Goal: Task Accomplishment & Management: Use online tool/utility

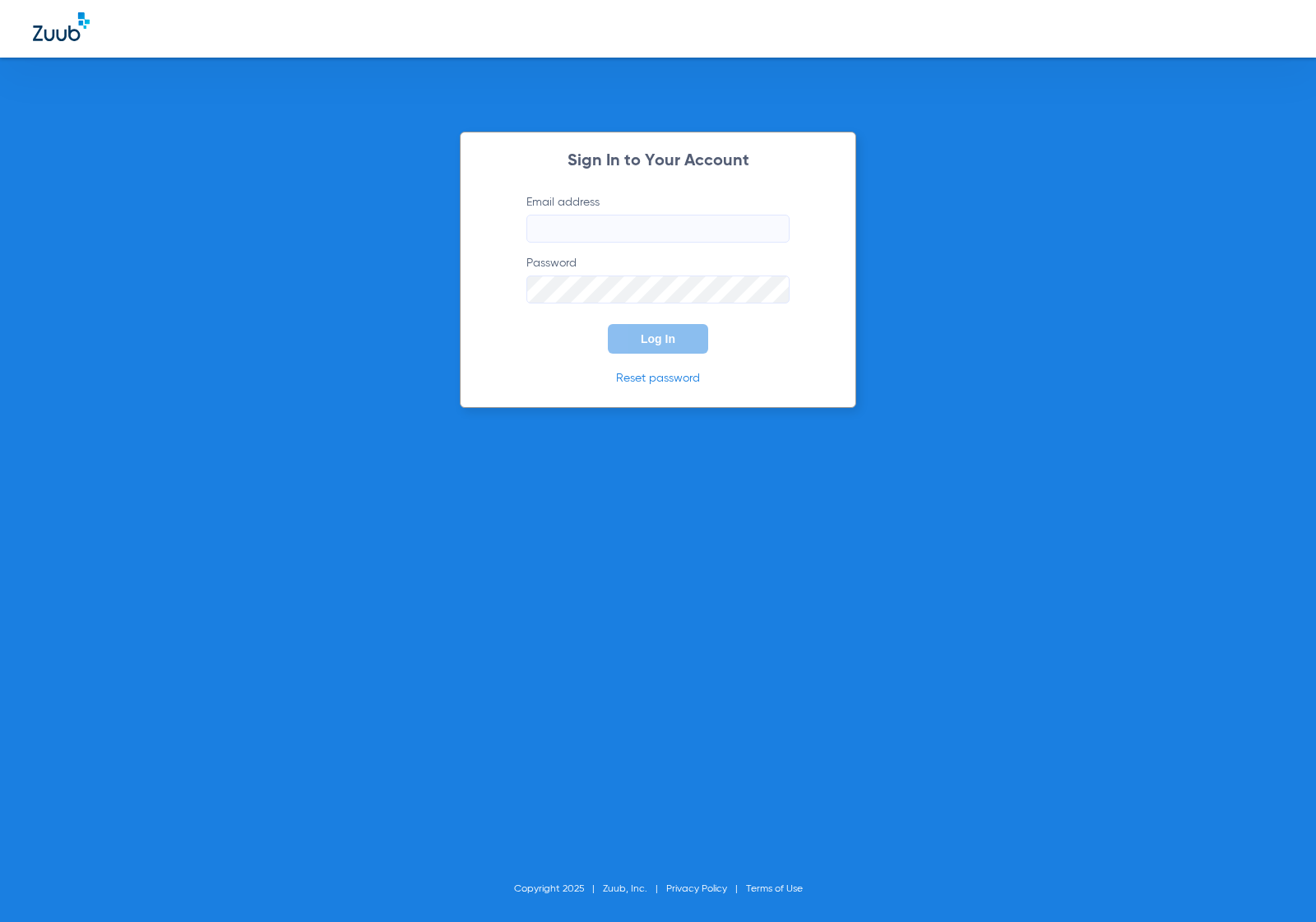
type input "[EMAIL_ADDRESS][DOMAIN_NAME]"
click at [815, 346] on div "Sign In to Your Account Email address info@littleheroespediatric.com Password L…" at bounding box center [658, 269] width 397 height 276
click at [691, 342] on button "Log In" at bounding box center [658, 339] width 100 height 29
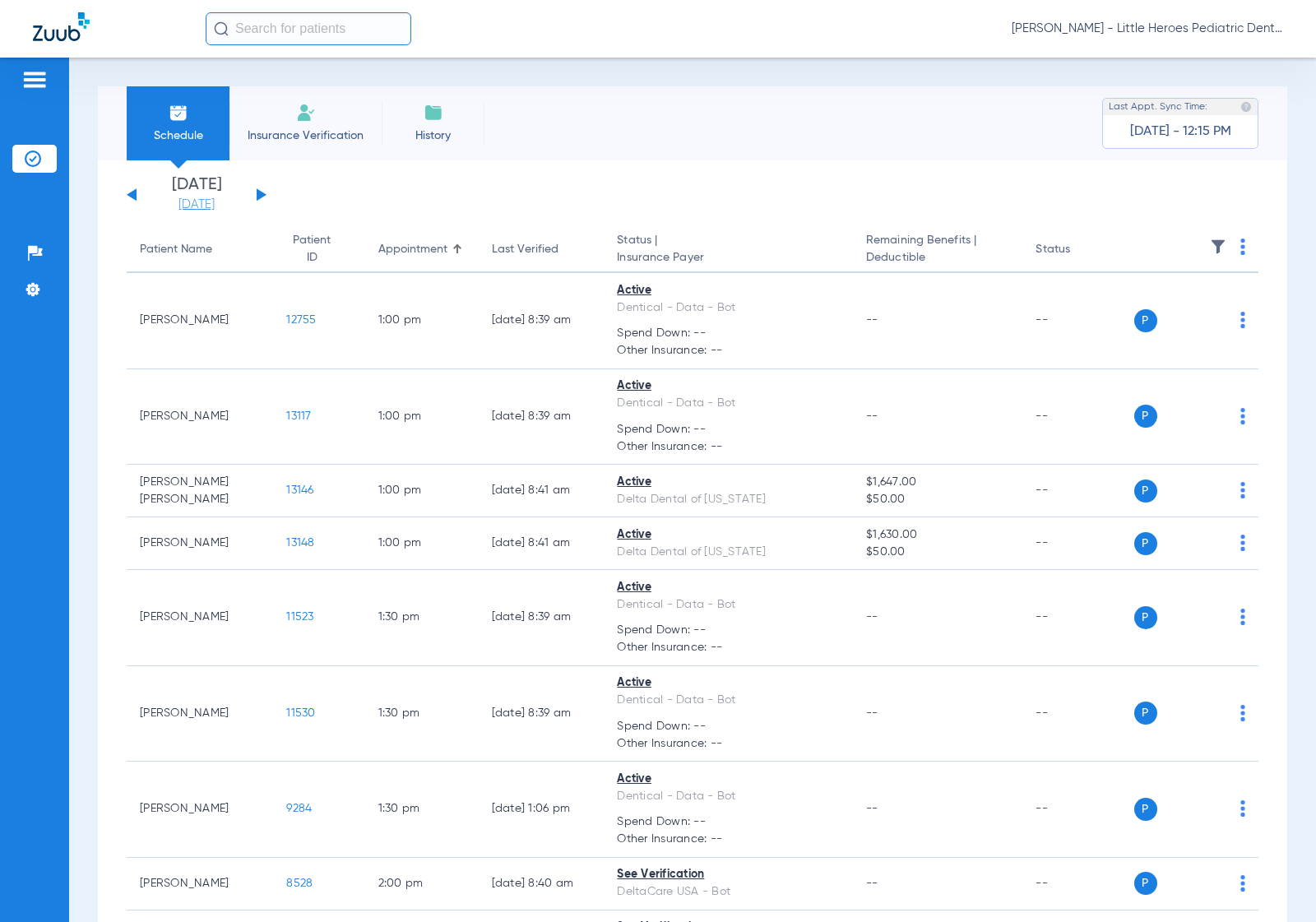
click at [174, 202] on link "[DATE]" at bounding box center [196, 205] width 98 height 17
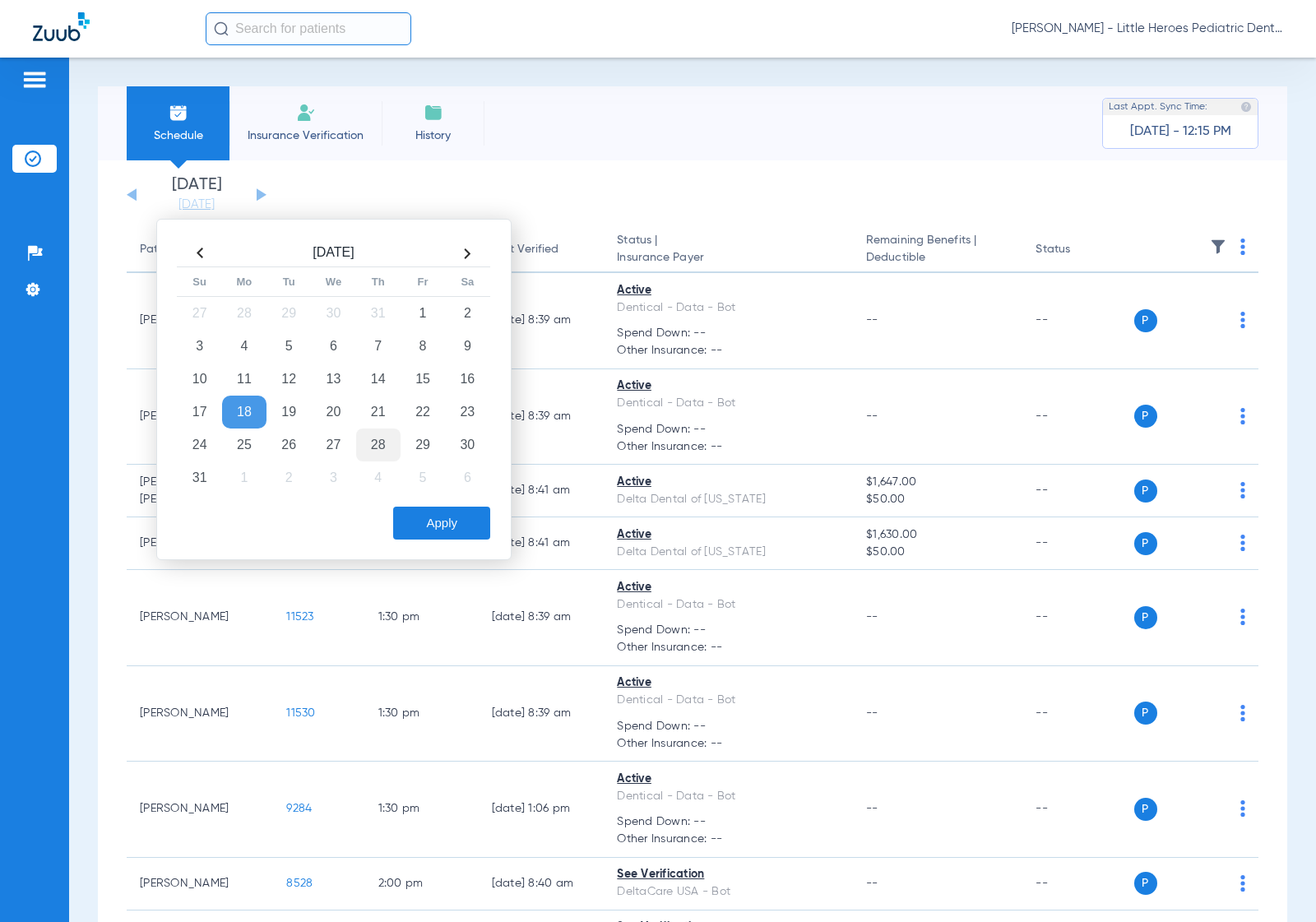
click at [382, 445] on td "28" at bounding box center [378, 445] width 44 height 33
click at [422, 511] on button "Apply" at bounding box center [442, 523] width 97 height 33
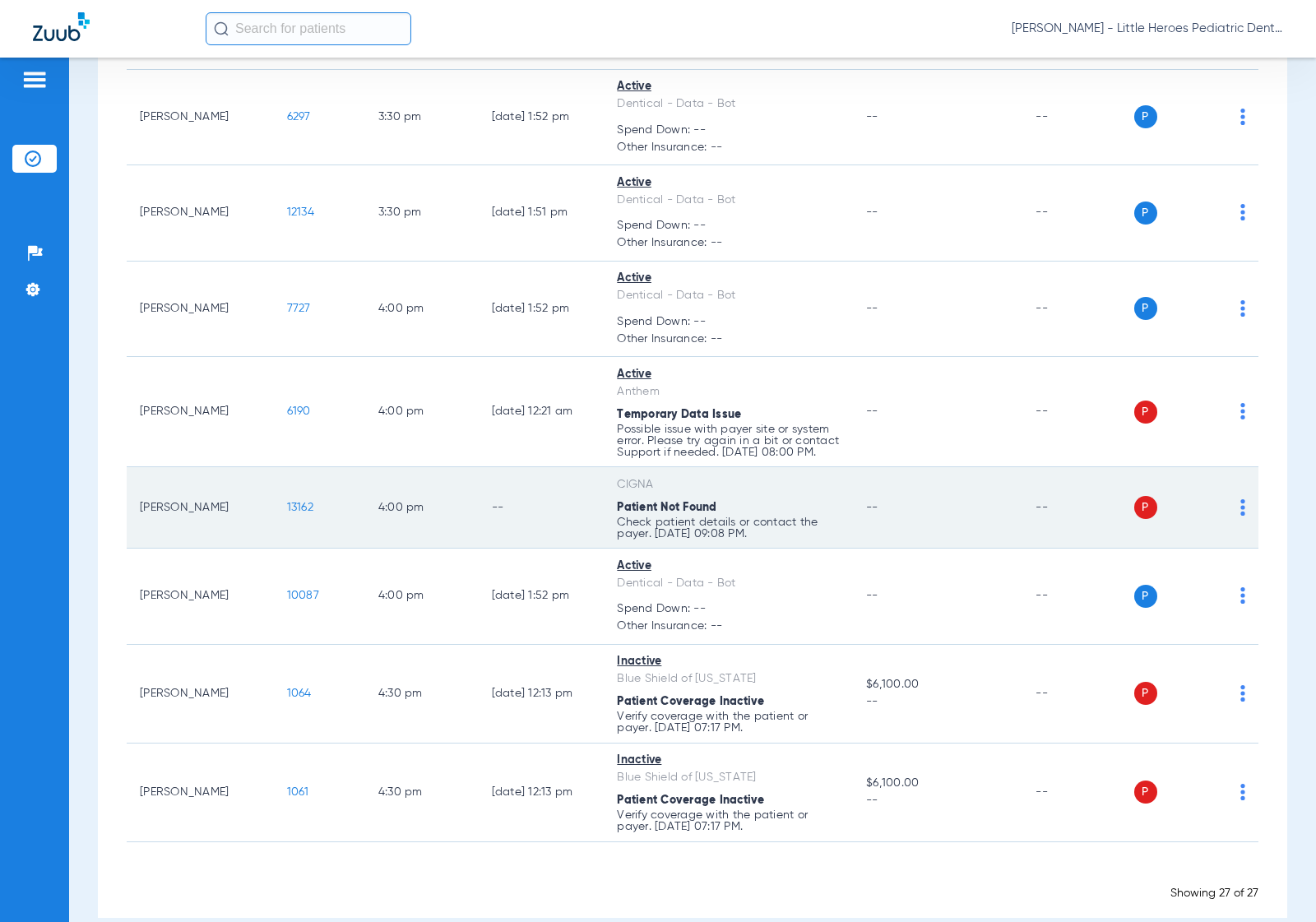
scroll to position [1552, 0]
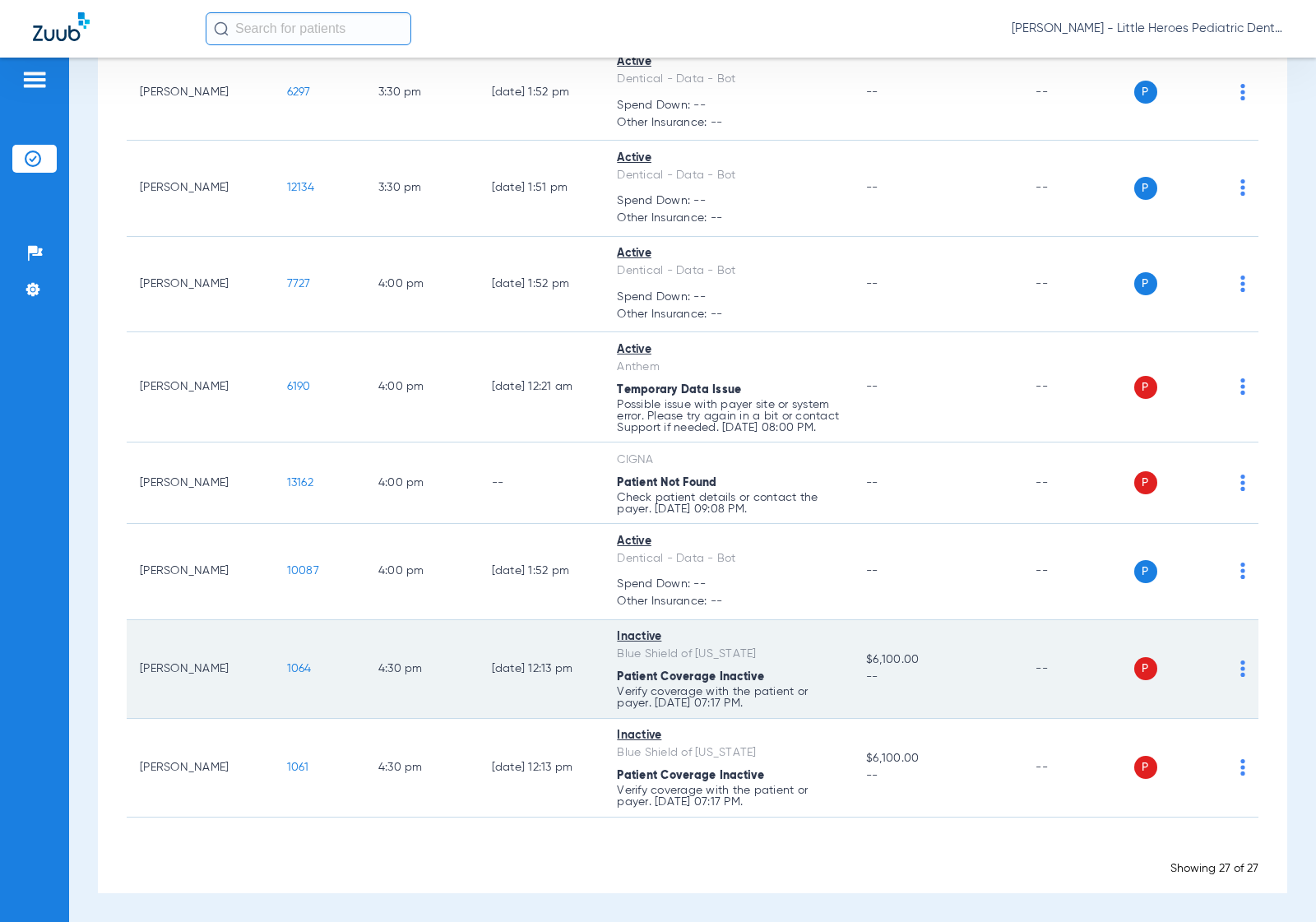
click at [274, 673] on td "1064" at bounding box center [319, 669] width 91 height 98
click at [287, 673] on span "1064" at bounding box center [299, 669] width 25 height 12
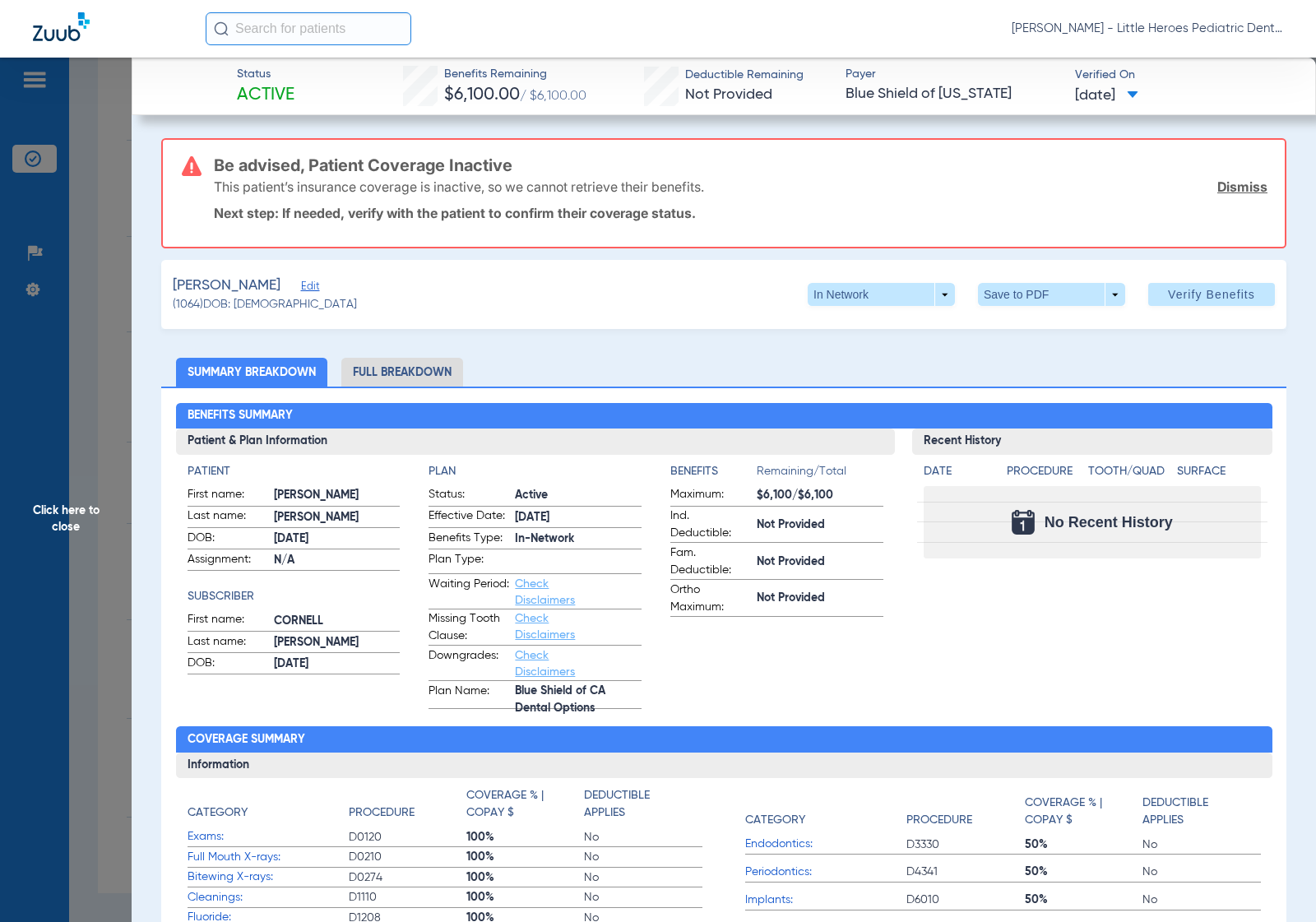
click at [107, 423] on span "Click here to close" at bounding box center [65, 519] width 131 height 922
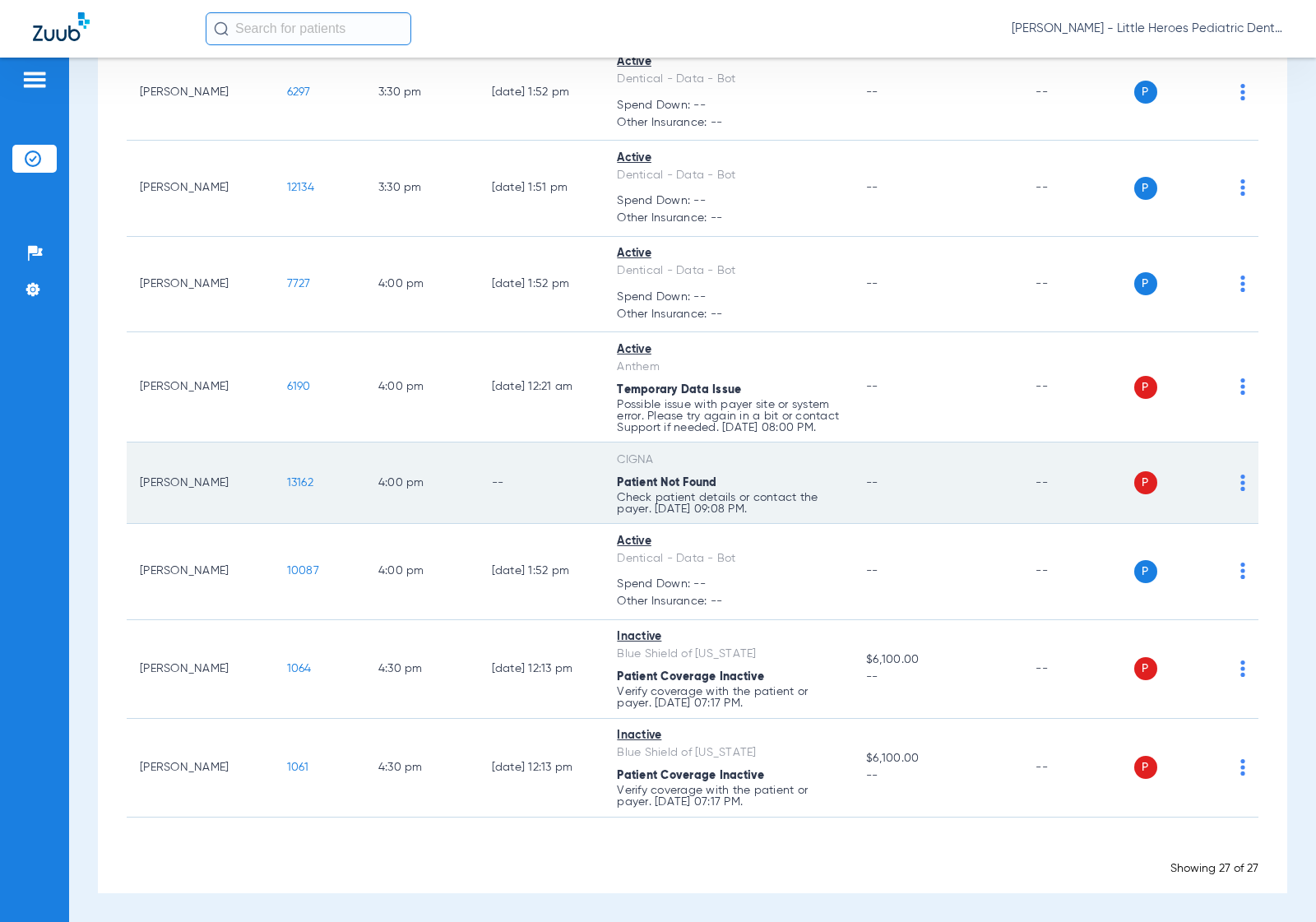
click at [274, 490] on td "13162" at bounding box center [319, 483] width 91 height 82
click at [280, 491] on td "13162" at bounding box center [319, 483] width 91 height 82
click at [292, 485] on span "13162" at bounding box center [300, 482] width 27 height 12
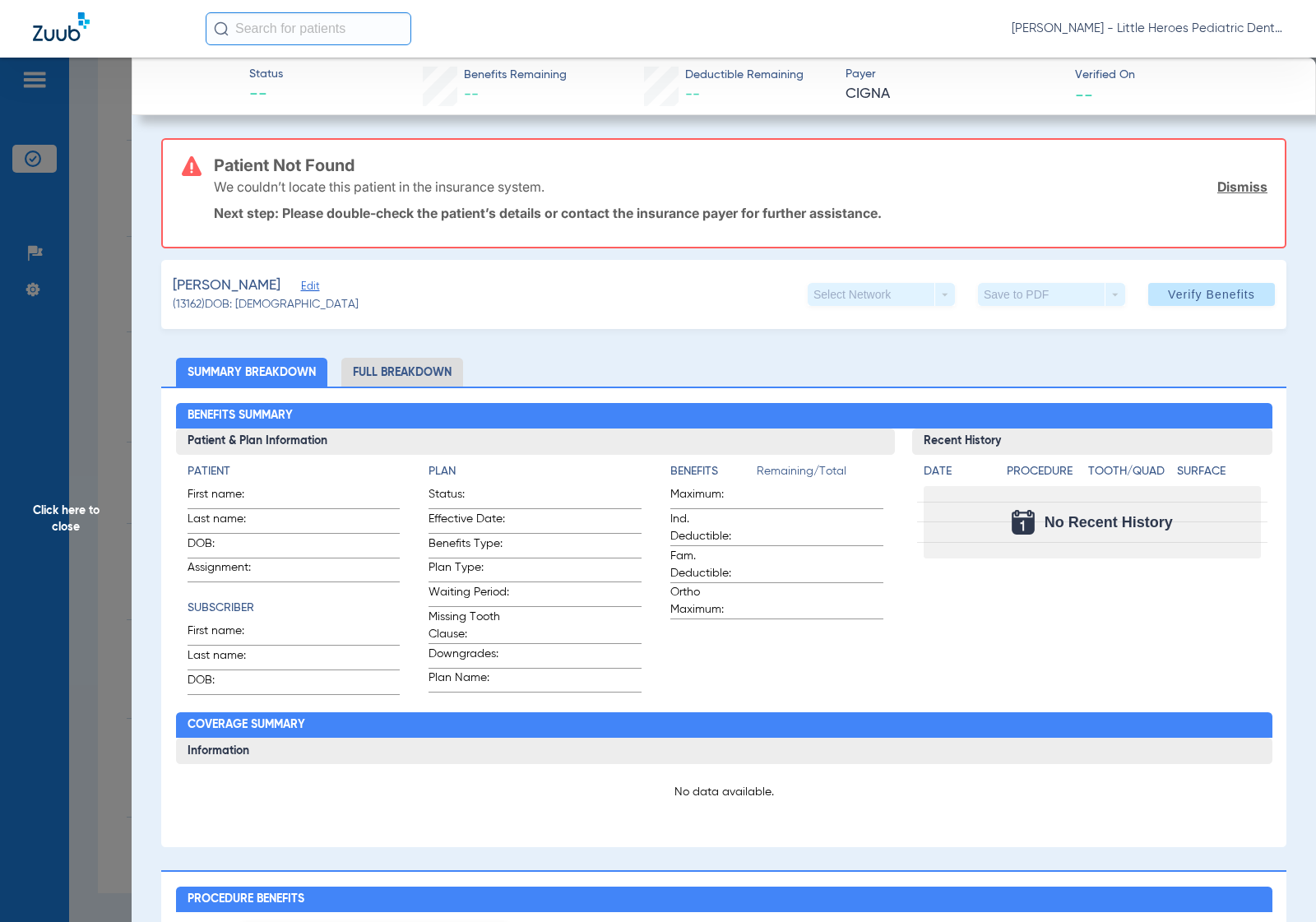
drag, startPoint x: 55, startPoint y: 314, endPoint x: 118, endPoint y: 318, distance: 63.1
click at [78, 314] on span "Click here to close" at bounding box center [65, 519] width 131 height 922
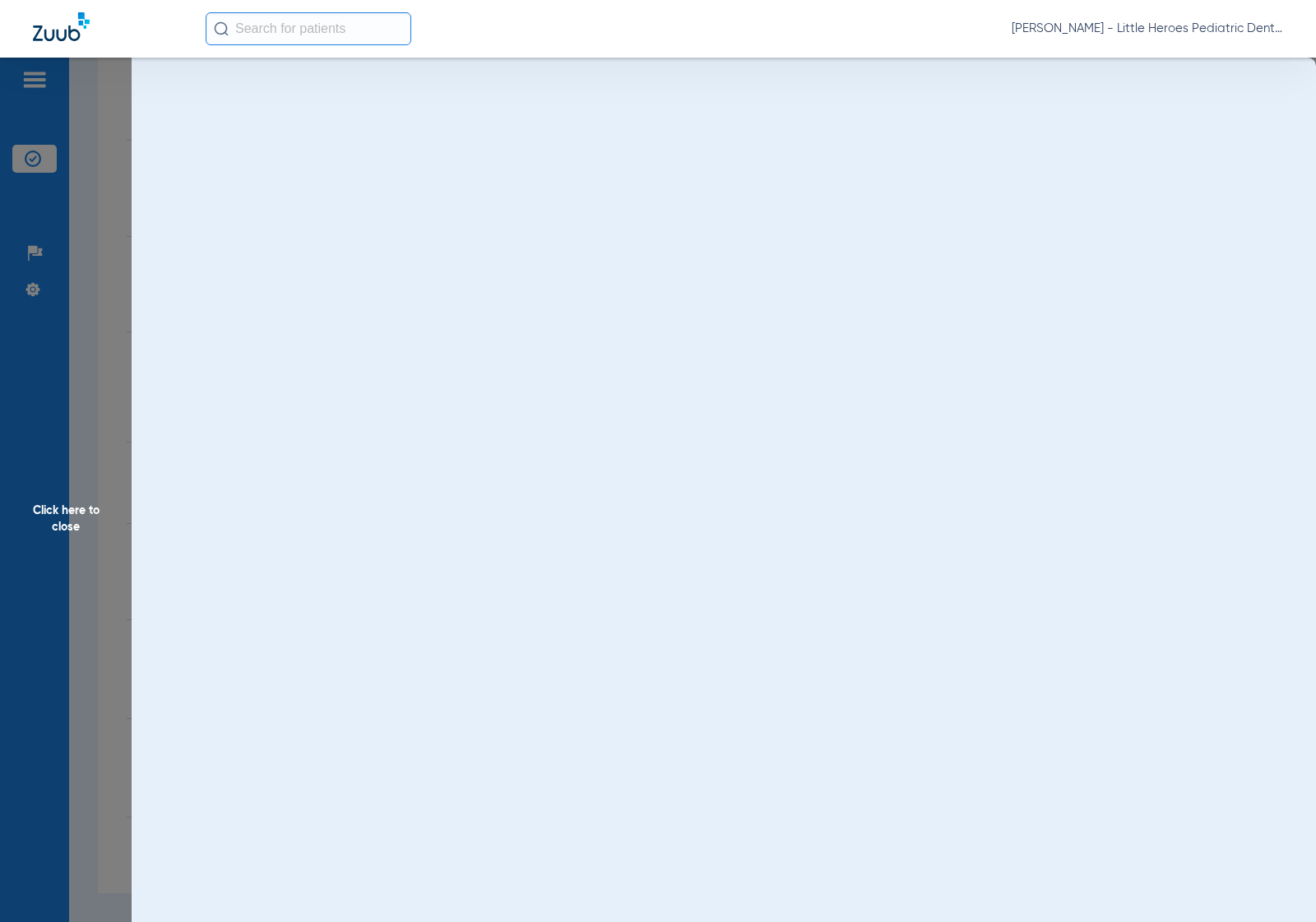
click at [120, 318] on span "Click here to close" at bounding box center [65, 519] width 131 height 922
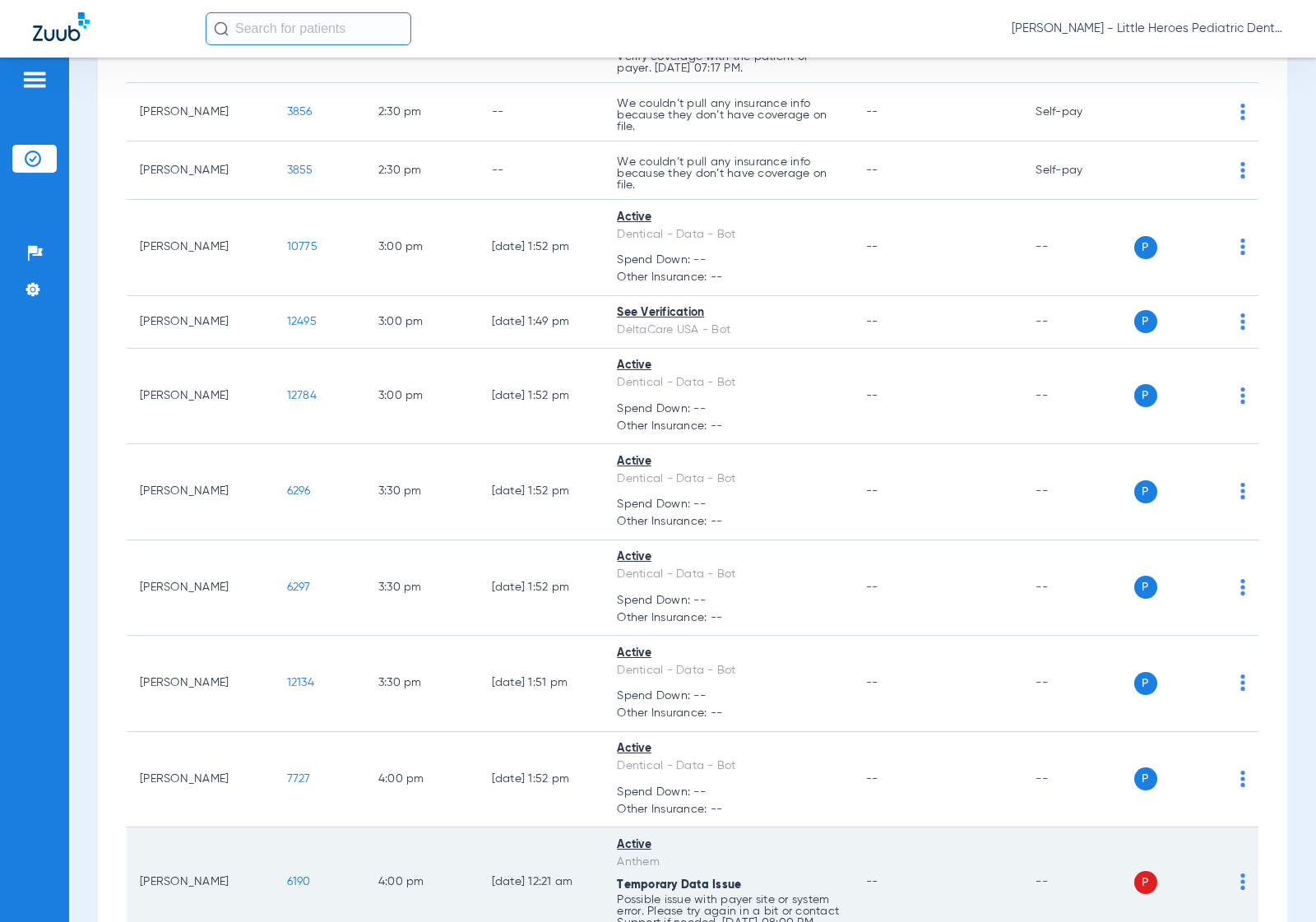
scroll to position [1038, 0]
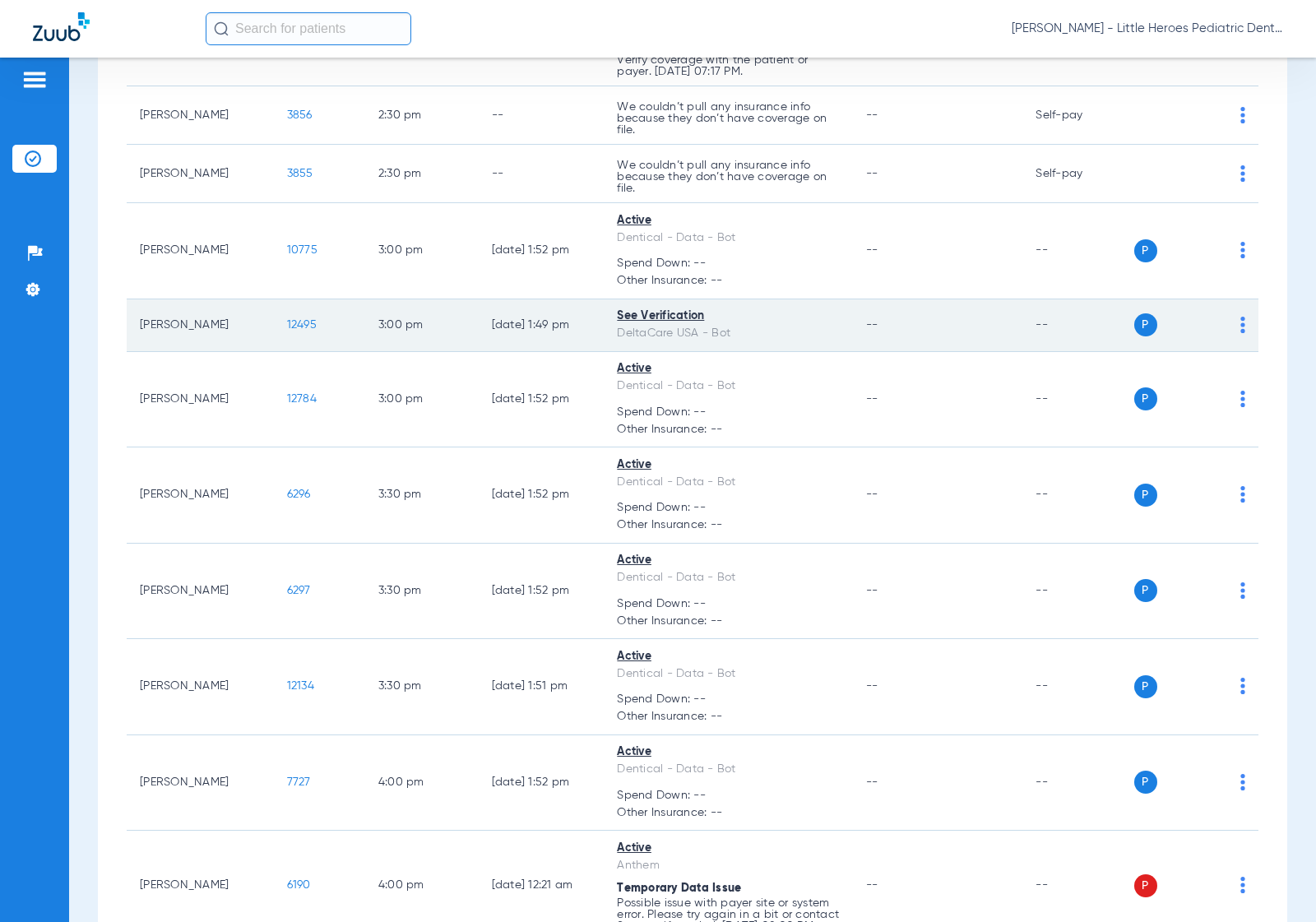
click at [295, 323] on span "12495" at bounding box center [302, 324] width 29 height 12
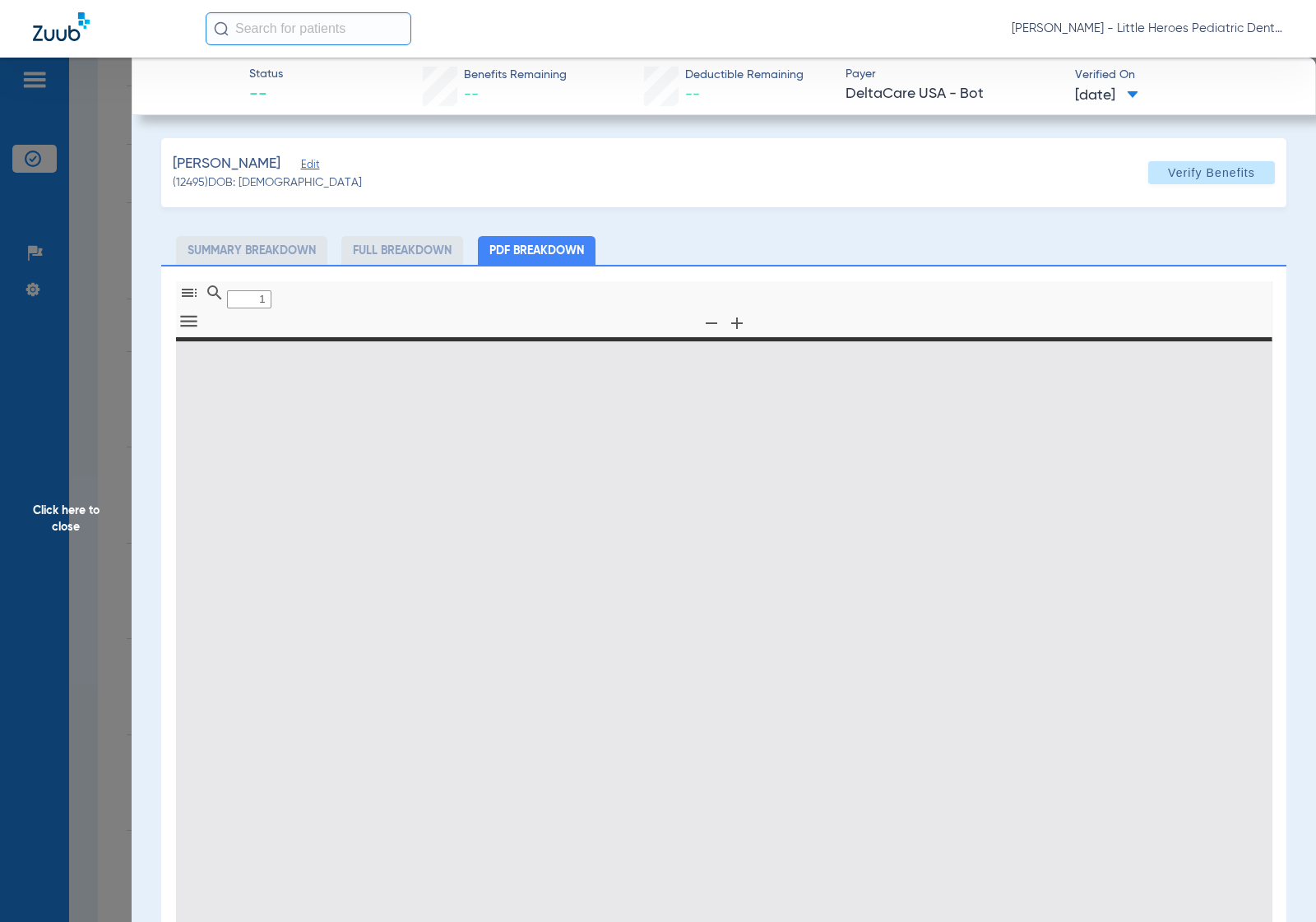
type input "0"
select select "page-width"
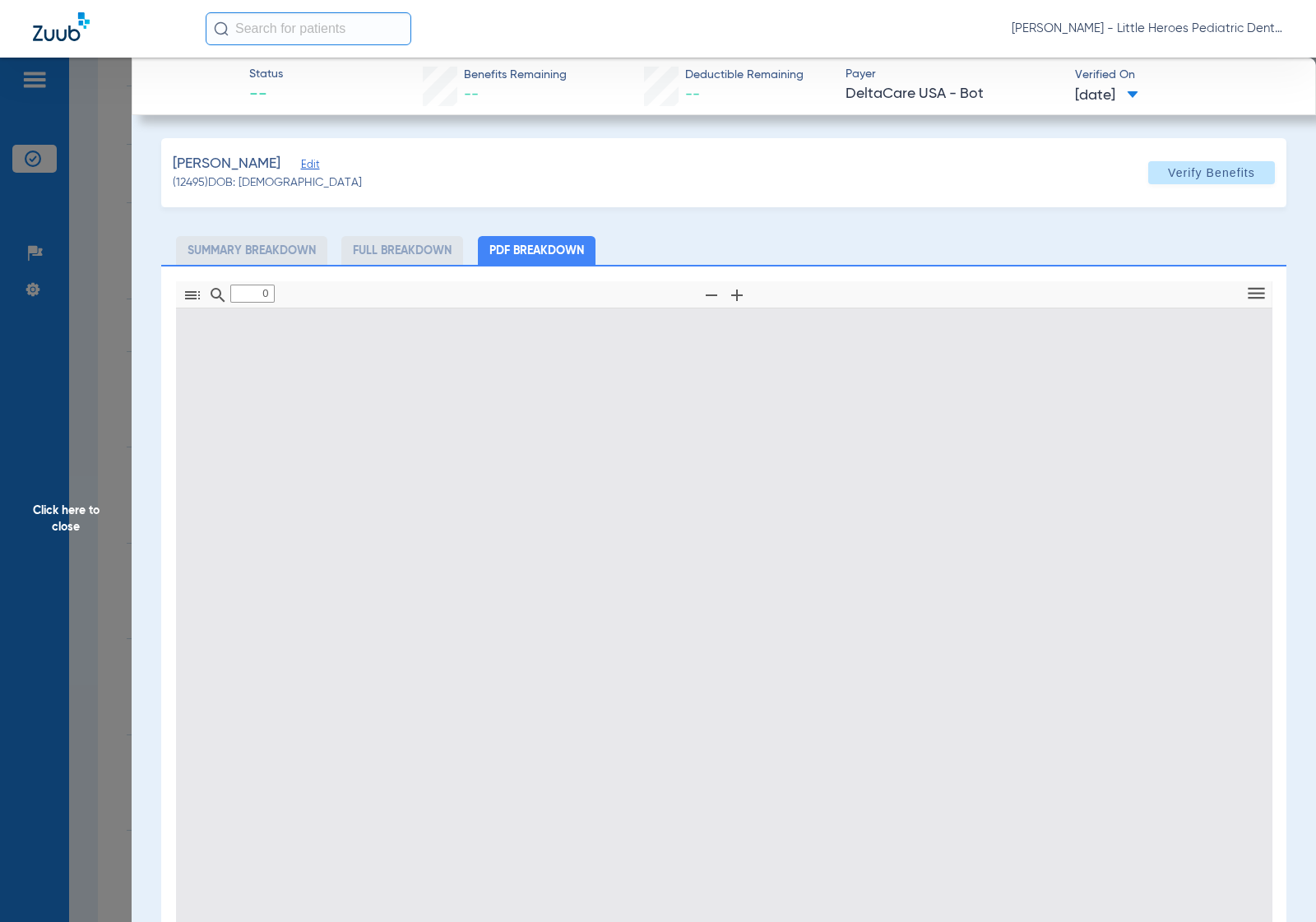
type input "1"
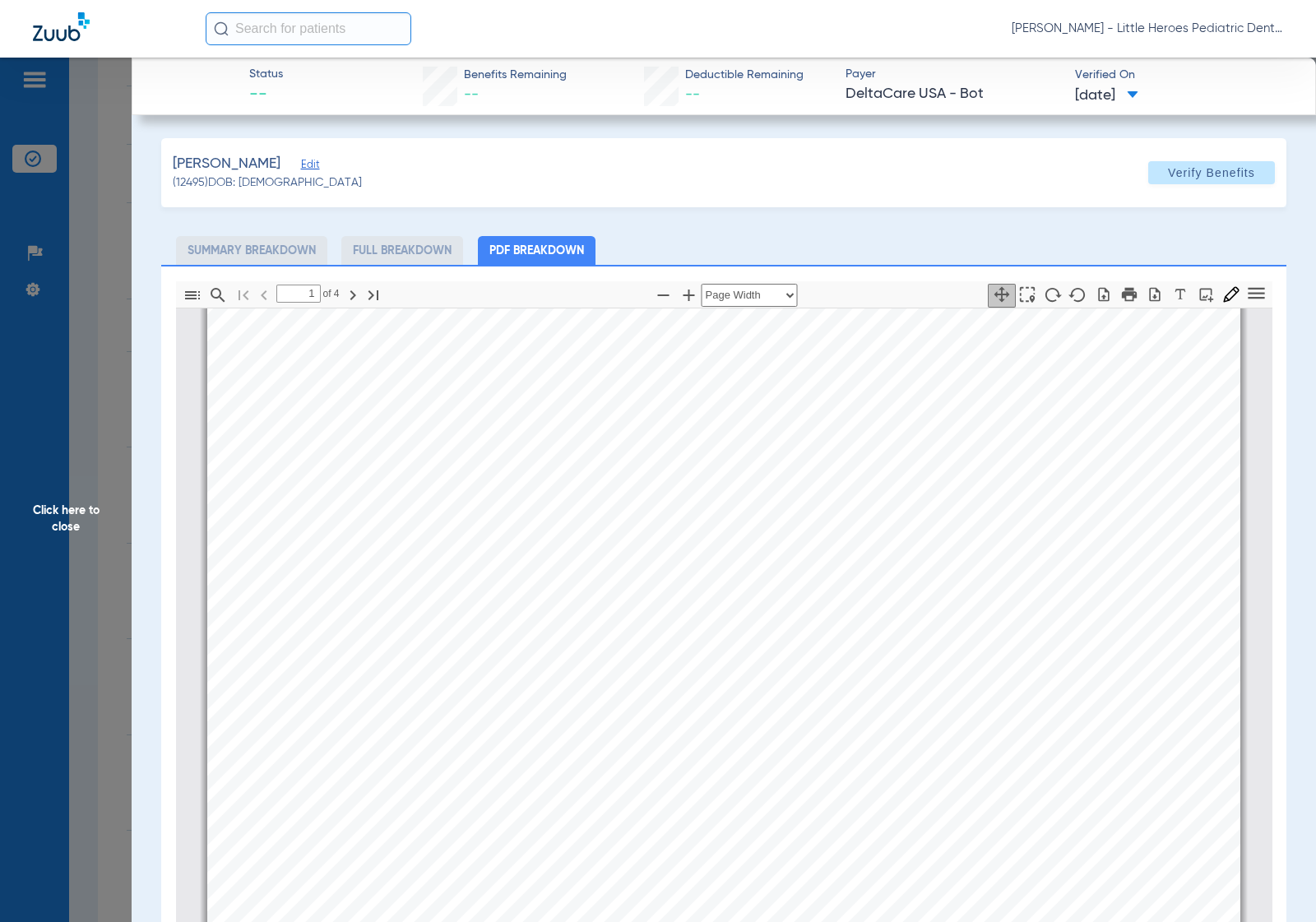
scroll to position [0, 0]
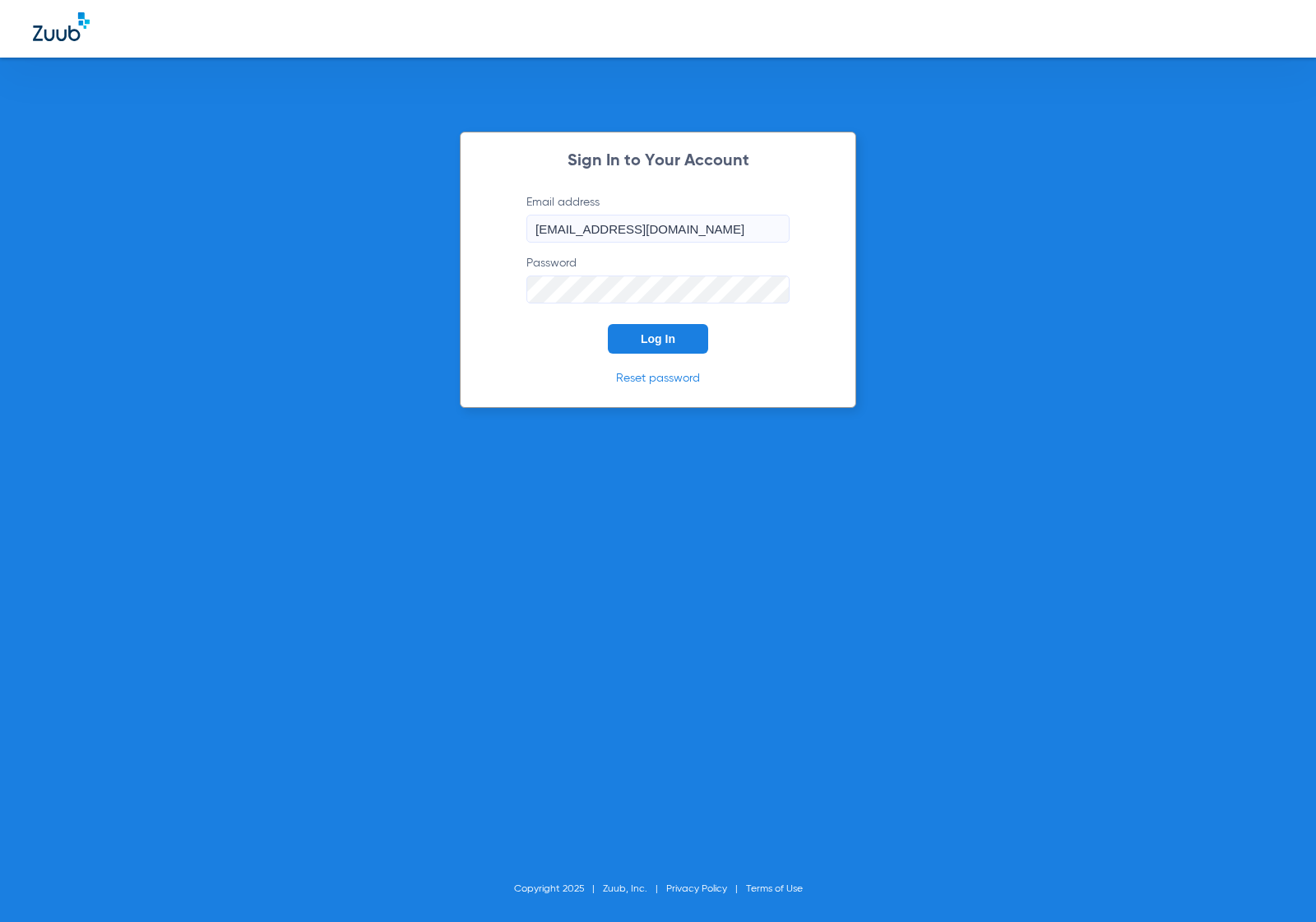
click at [634, 332] on button "Log In" at bounding box center [658, 339] width 100 height 29
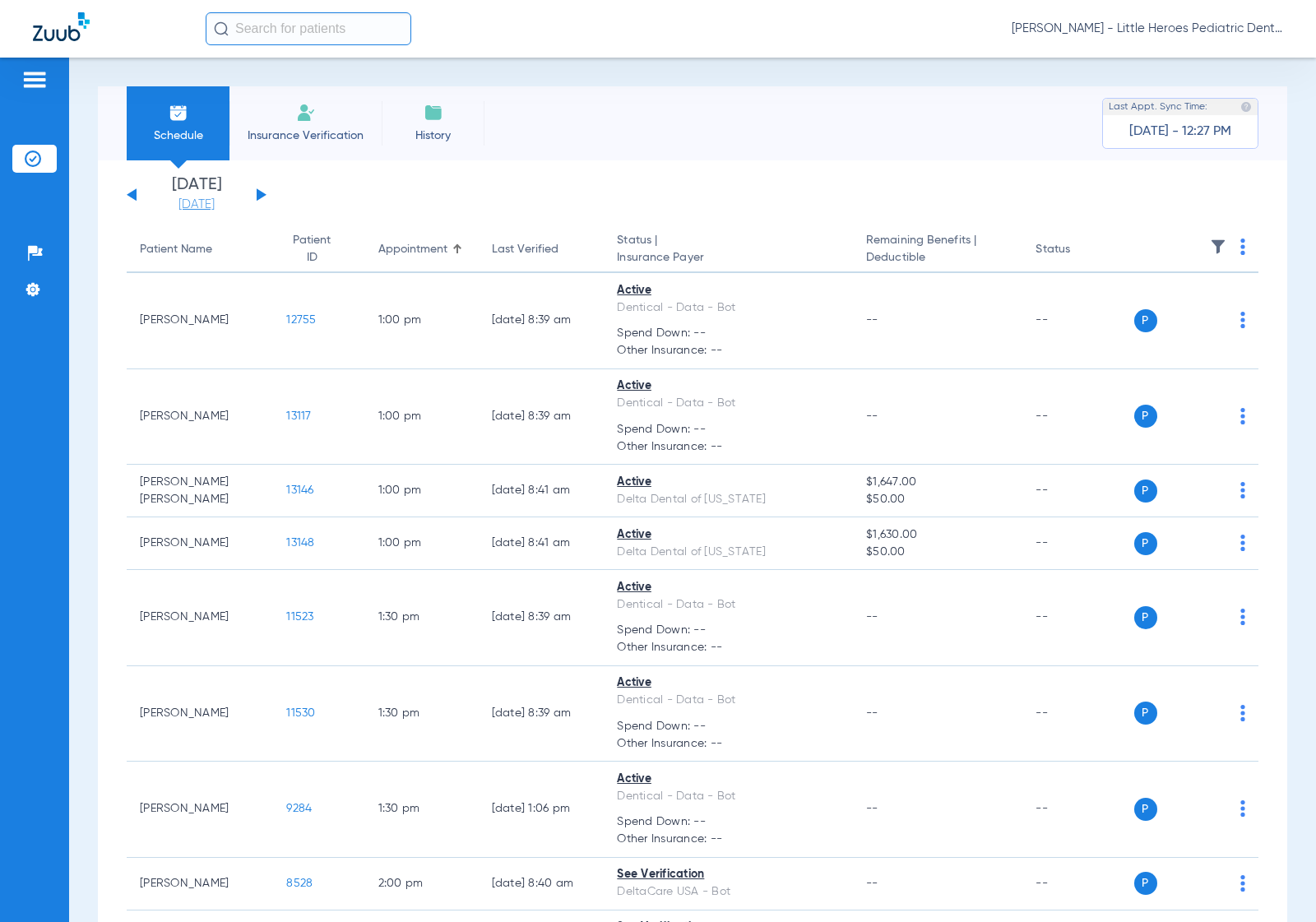
click at [208, 206] on link "[DATE]" at bounding box center [196, 205] width 98 height 17
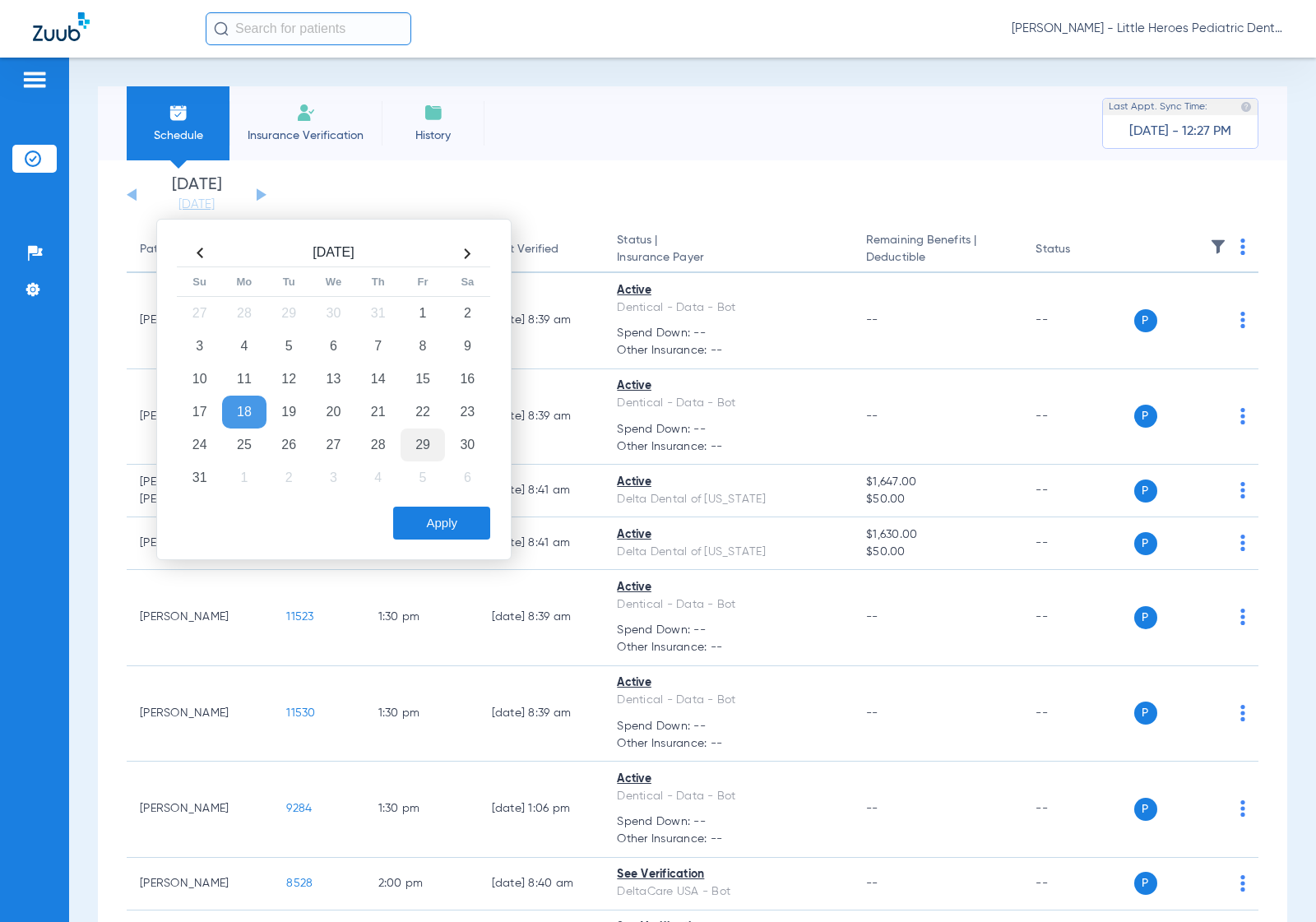
click at [432, 441] on td "29" at bounding box center [422, 445] width 44 height 33
click at [440, 516] on button "Apply" at bounding box center [442, 523] width 97 height 33
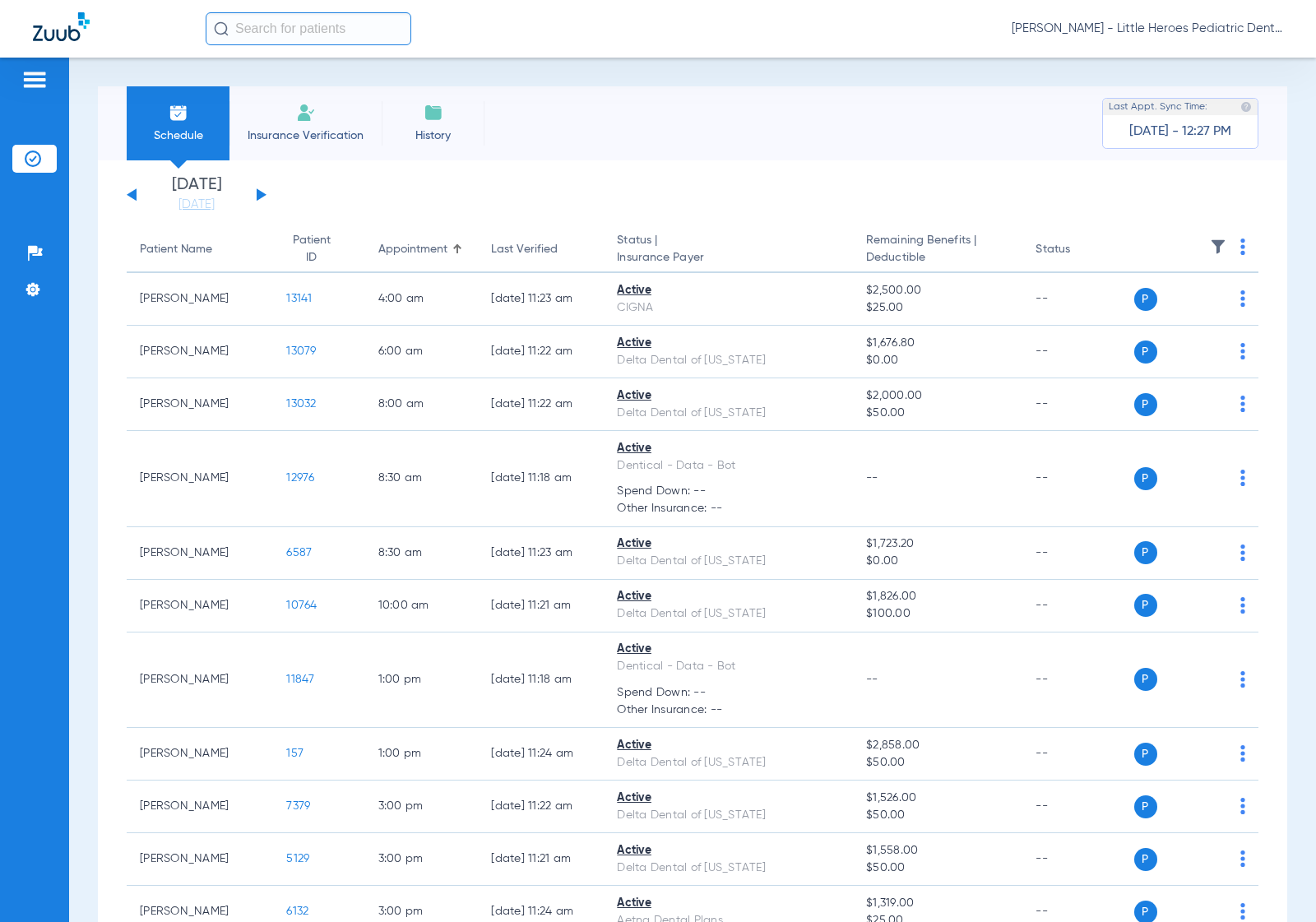
click at [1240, 252] on img at bounding box center [1242, 247] width 5 height 17
click at [1133, 315] on span "Verify All" at bounding box center [1165, 312] width 98 height 12
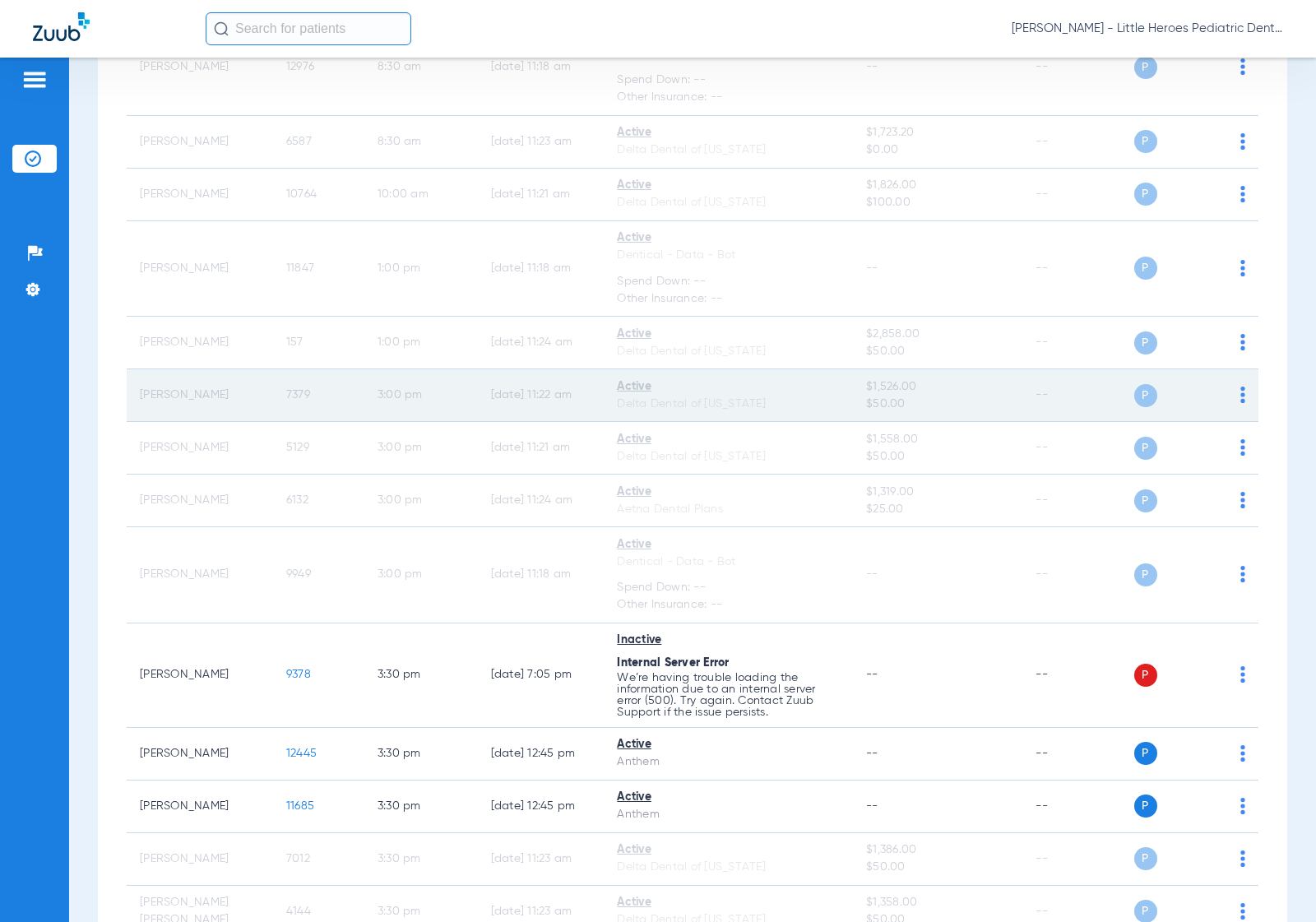
scroll to position [534, 0]
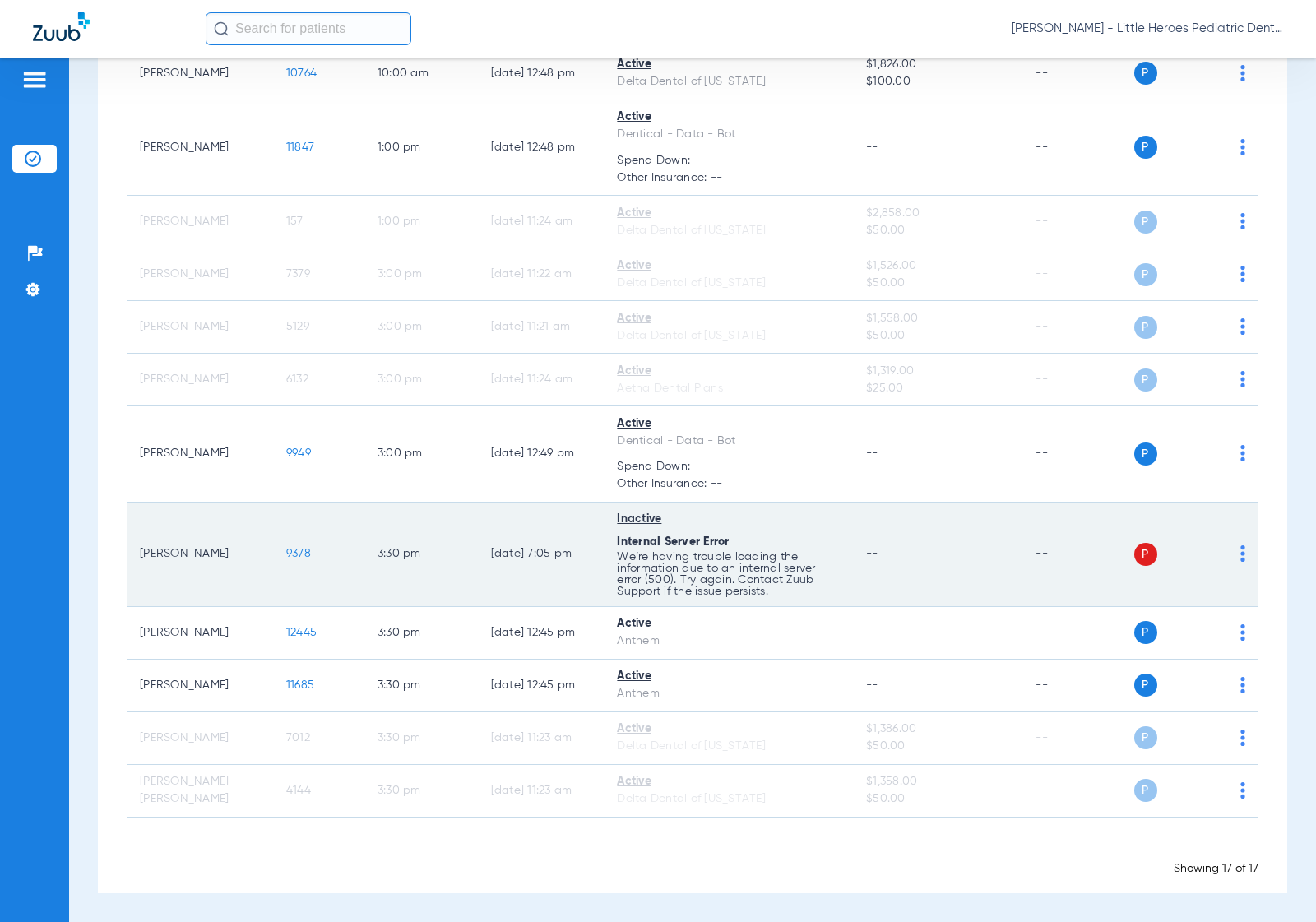
click at [287, 554] on span "9378" at bounding box center [298, 553] width 25 height 12
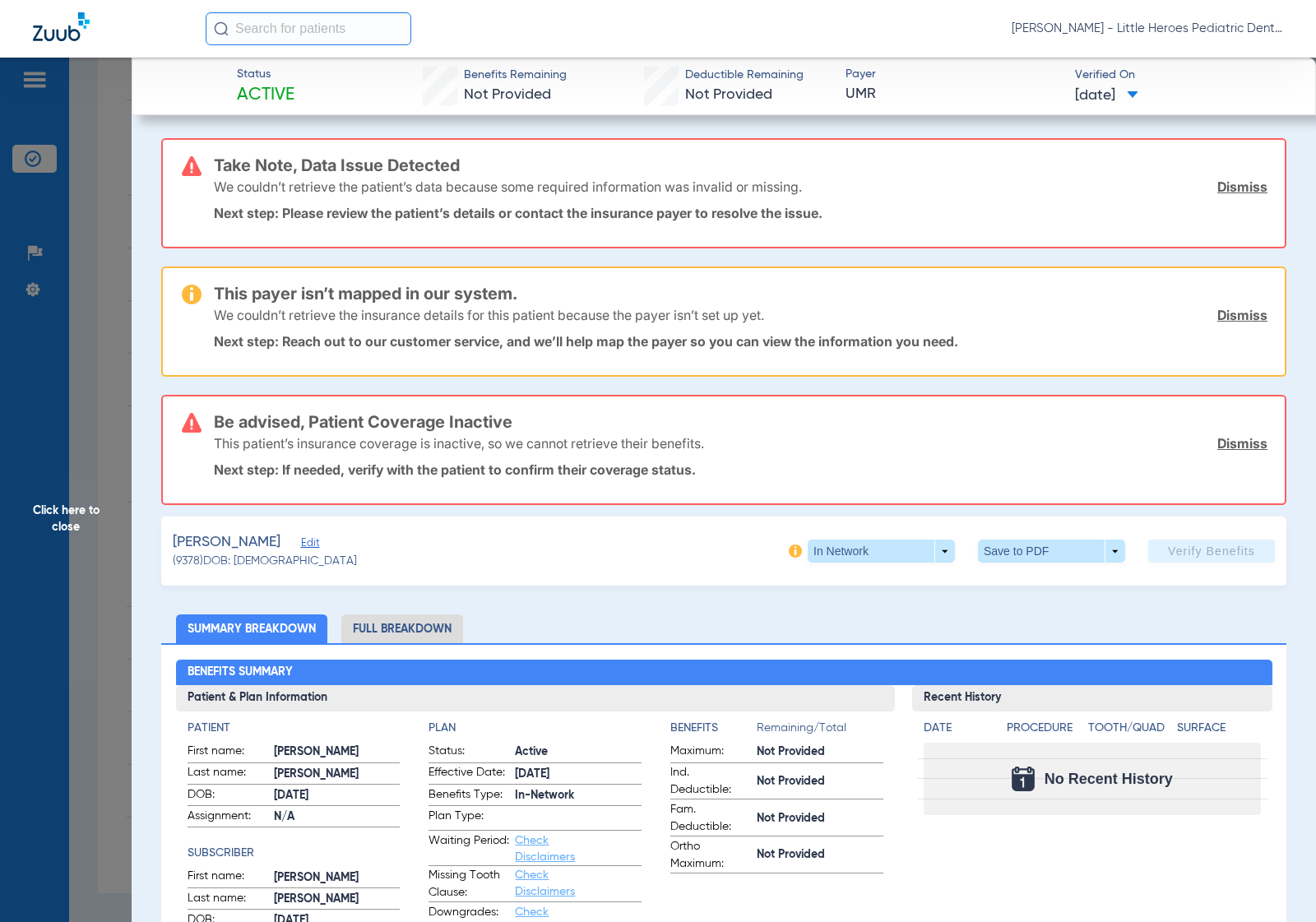
click at [86, 481] on span "Click here to close" at bounding box center [65, 519] width 131 height 922
